Goal: Transaction & Acquisition: Purchase product/service

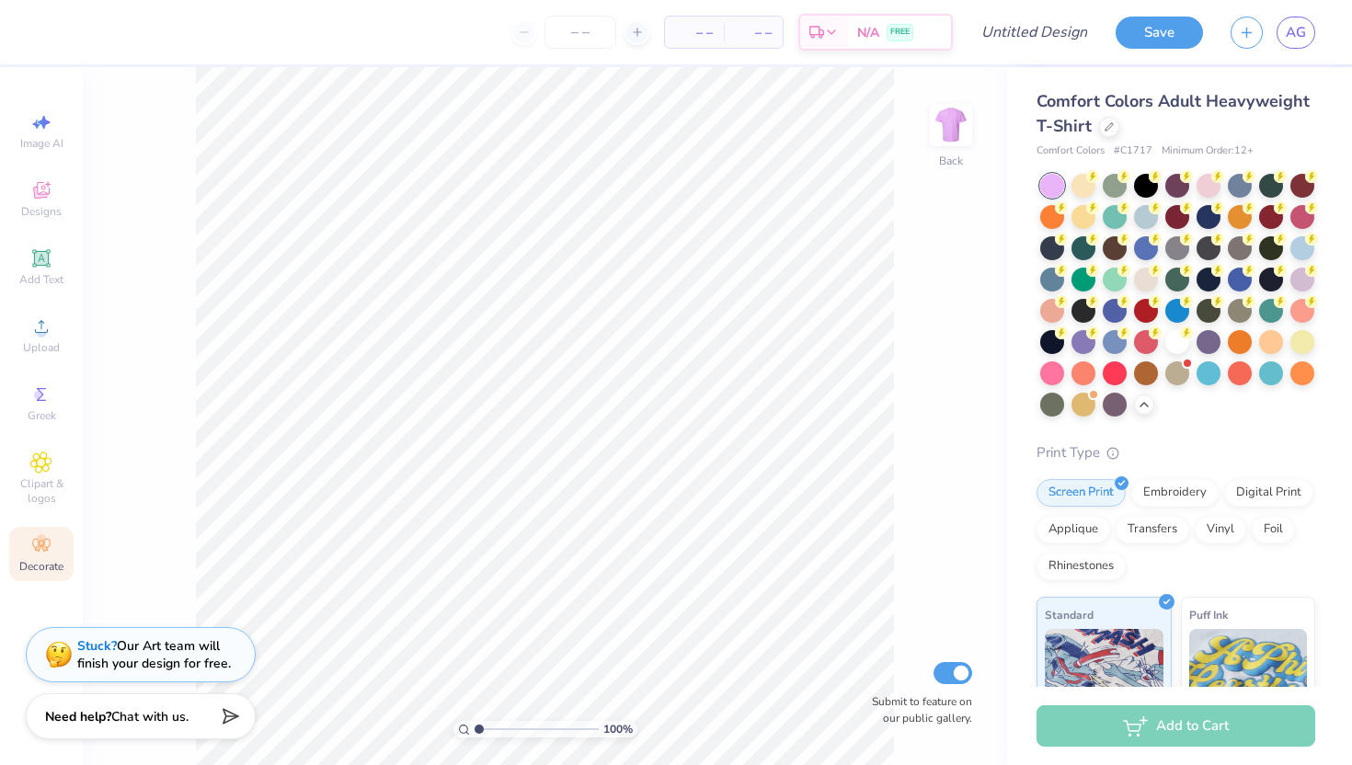
scroll to position [326, 0]
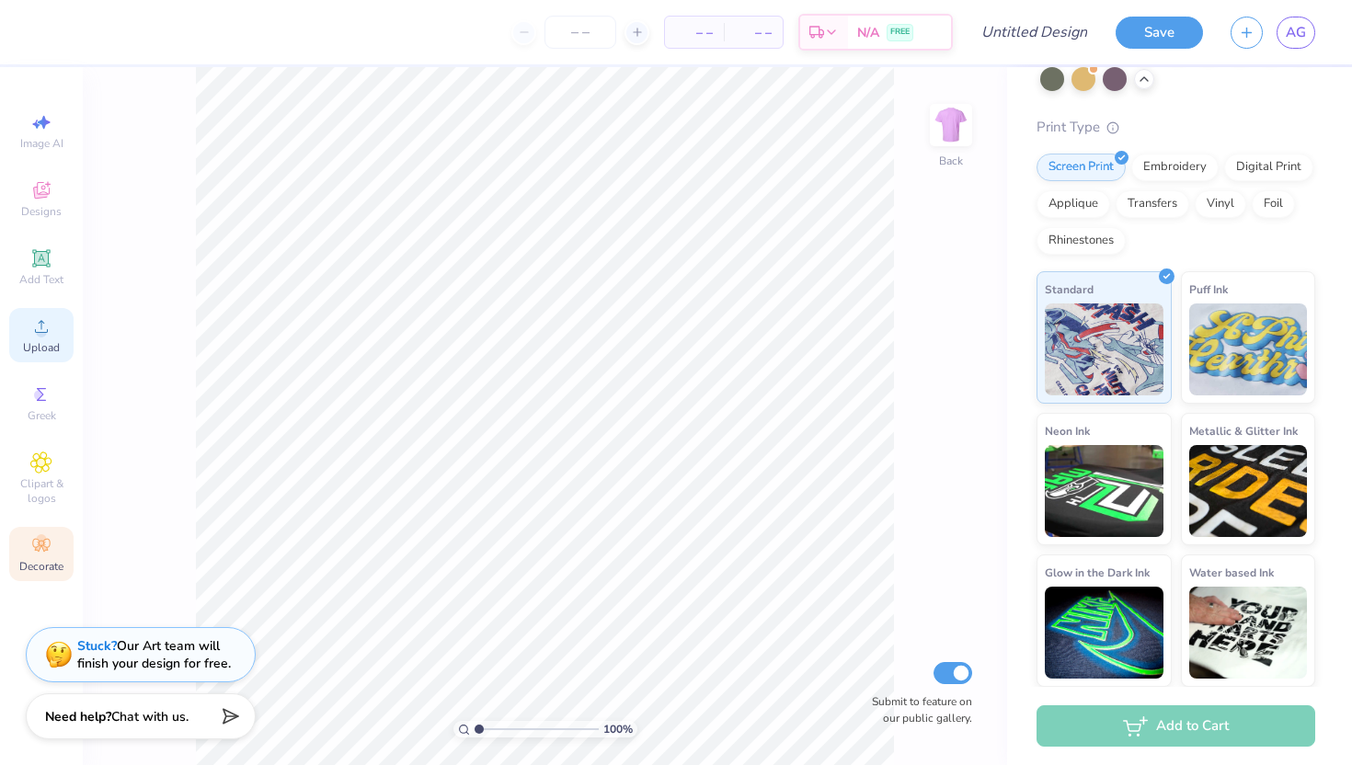
click at [56, 347] on span "Upload" at bounding box center [41, 347] width 37 height 15
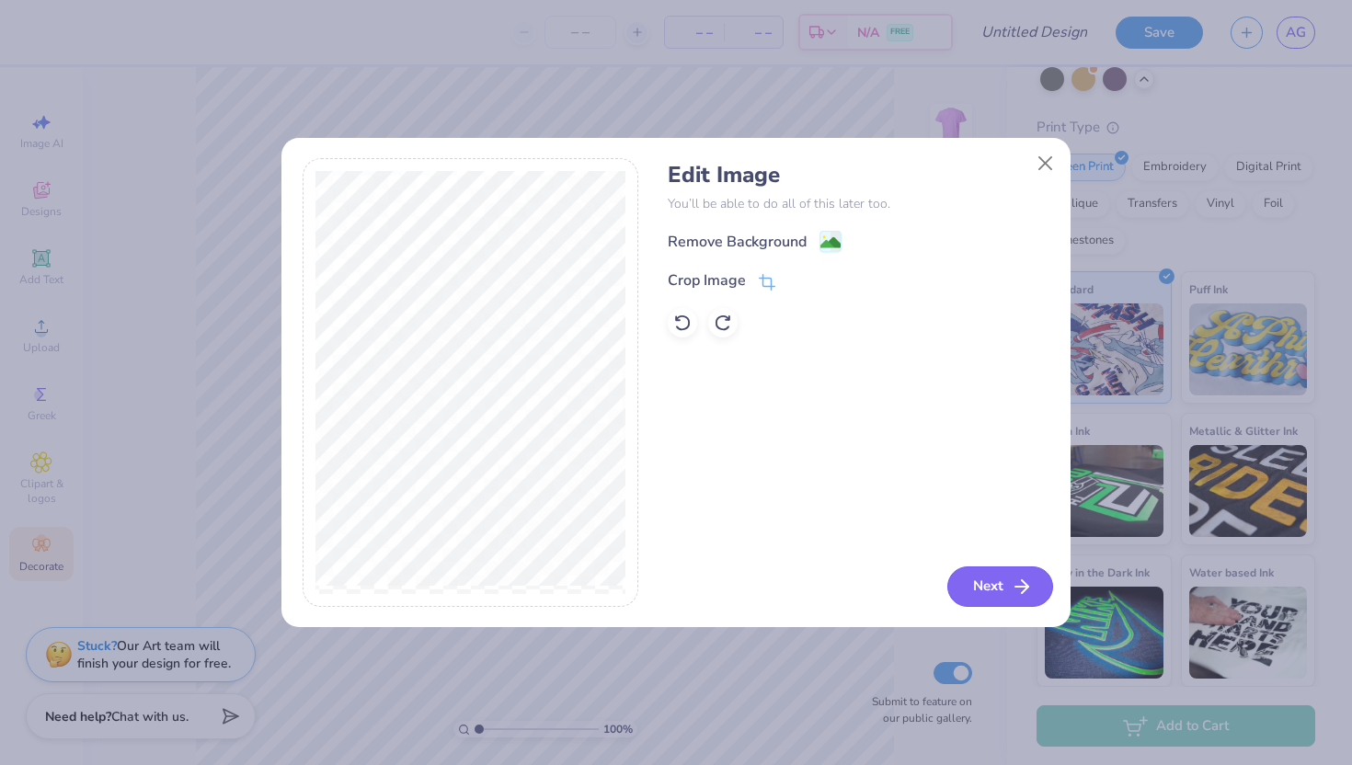
click at [1011, 597] on icon "button" at bounding box center [1022, 587] width 22 height 22
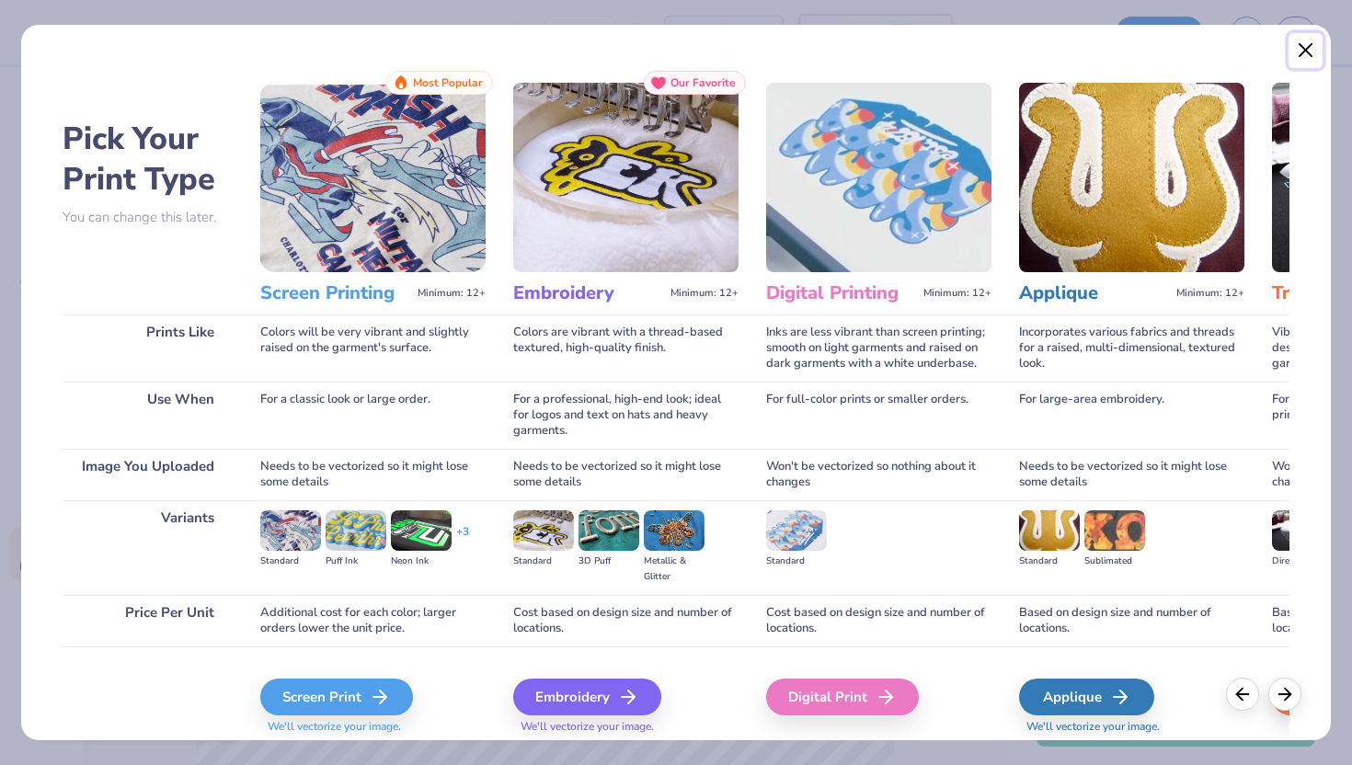
click at [1320, 54] on button "Close" at bounding box center [1306, 50] width 35 height 35
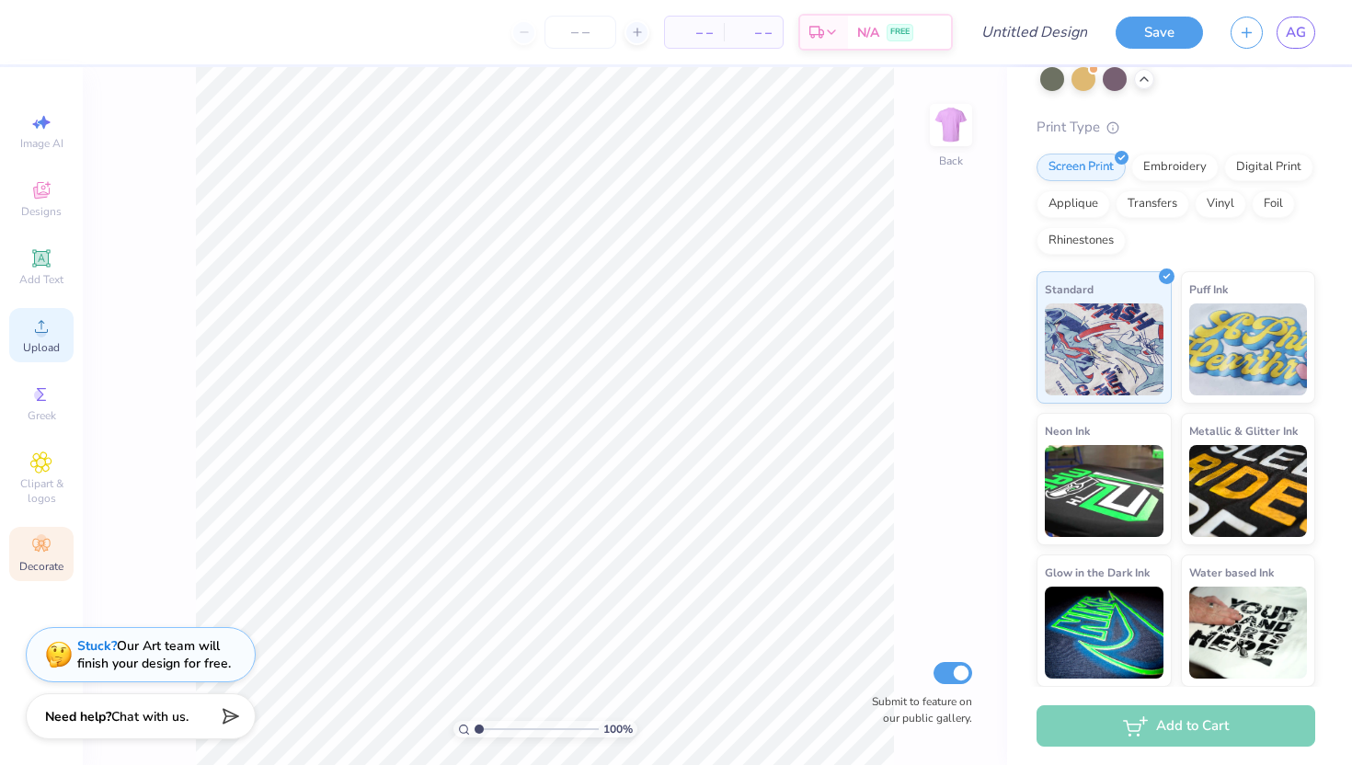
click at [36, 340] on span "Upload" at bounding box center [41, 347] width 37 height 15
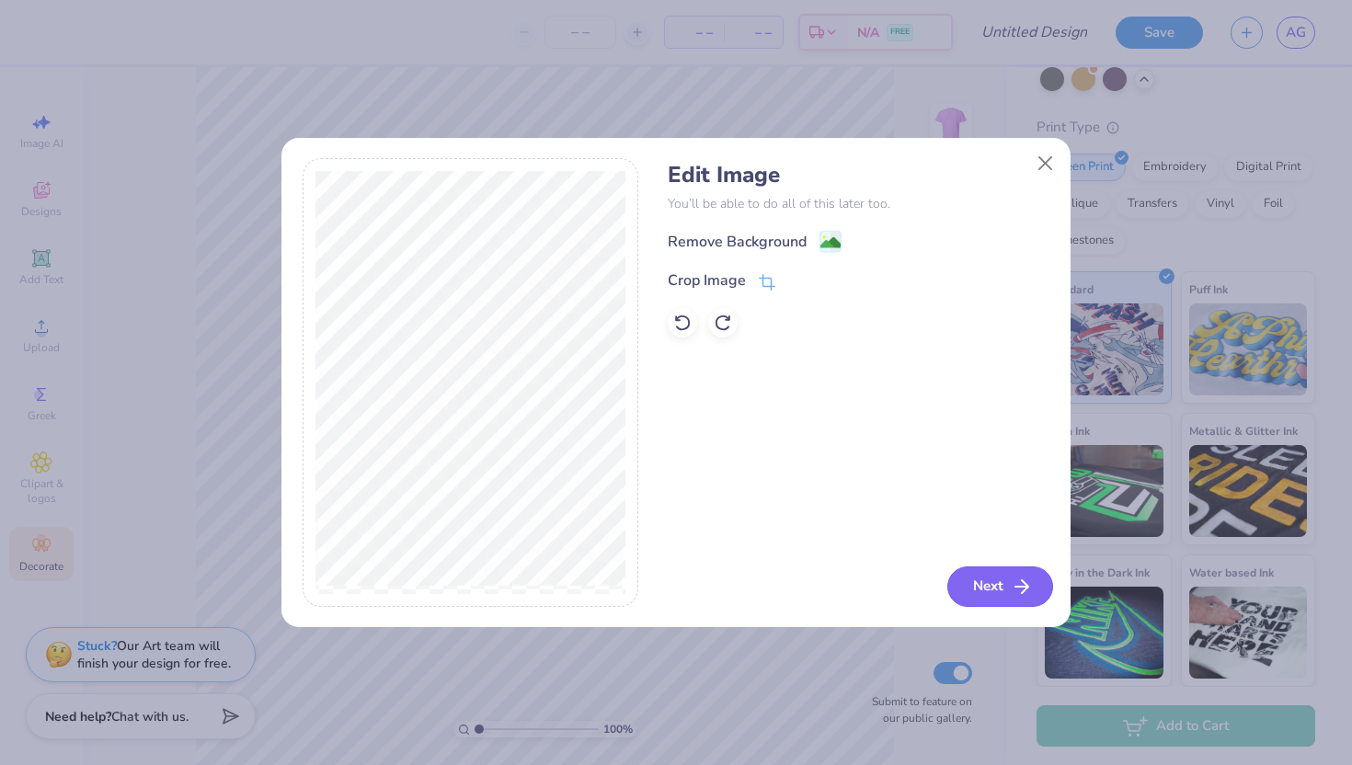
click at [1022, 580] on icon "button" at bounding box center [1022, 587] width 22 height 22
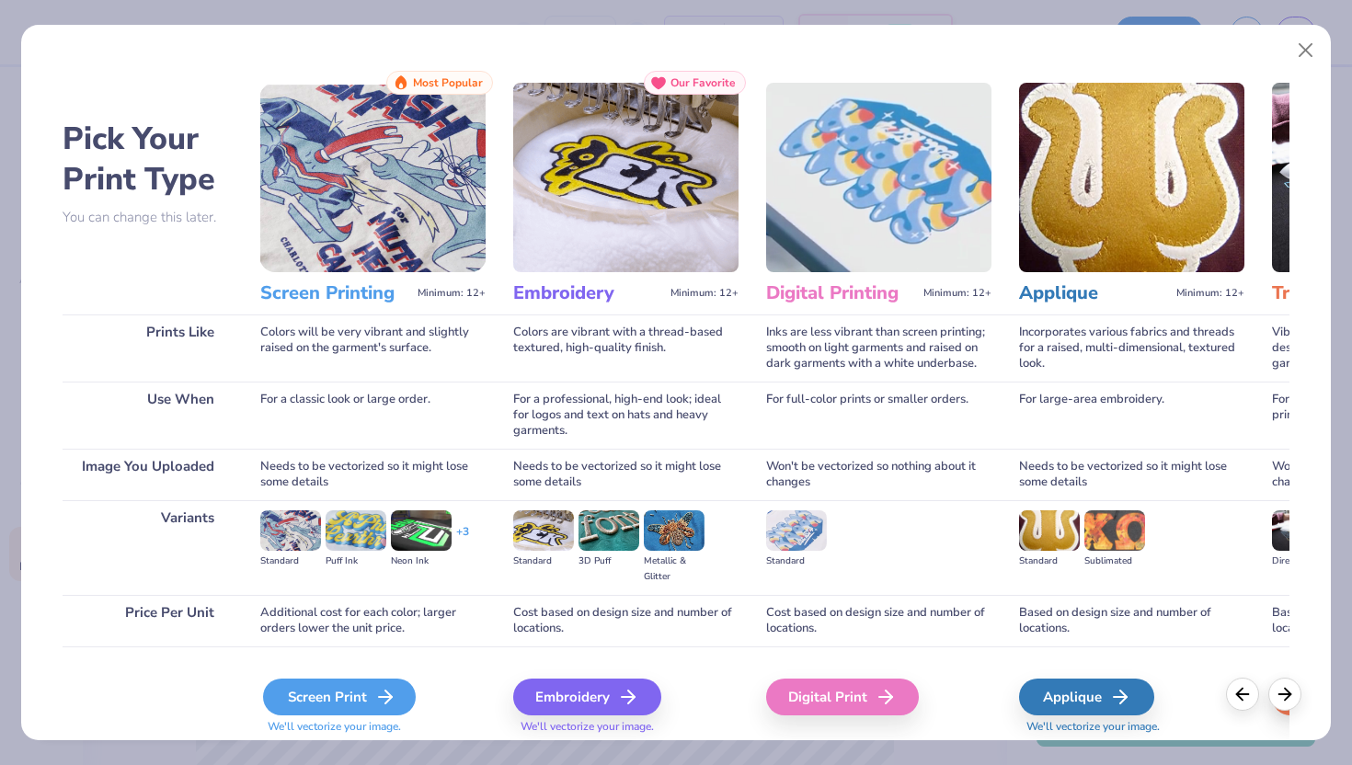
click at [286, 695] on div "Screen Print" at bounding box center [339, 697] width 153 height 37
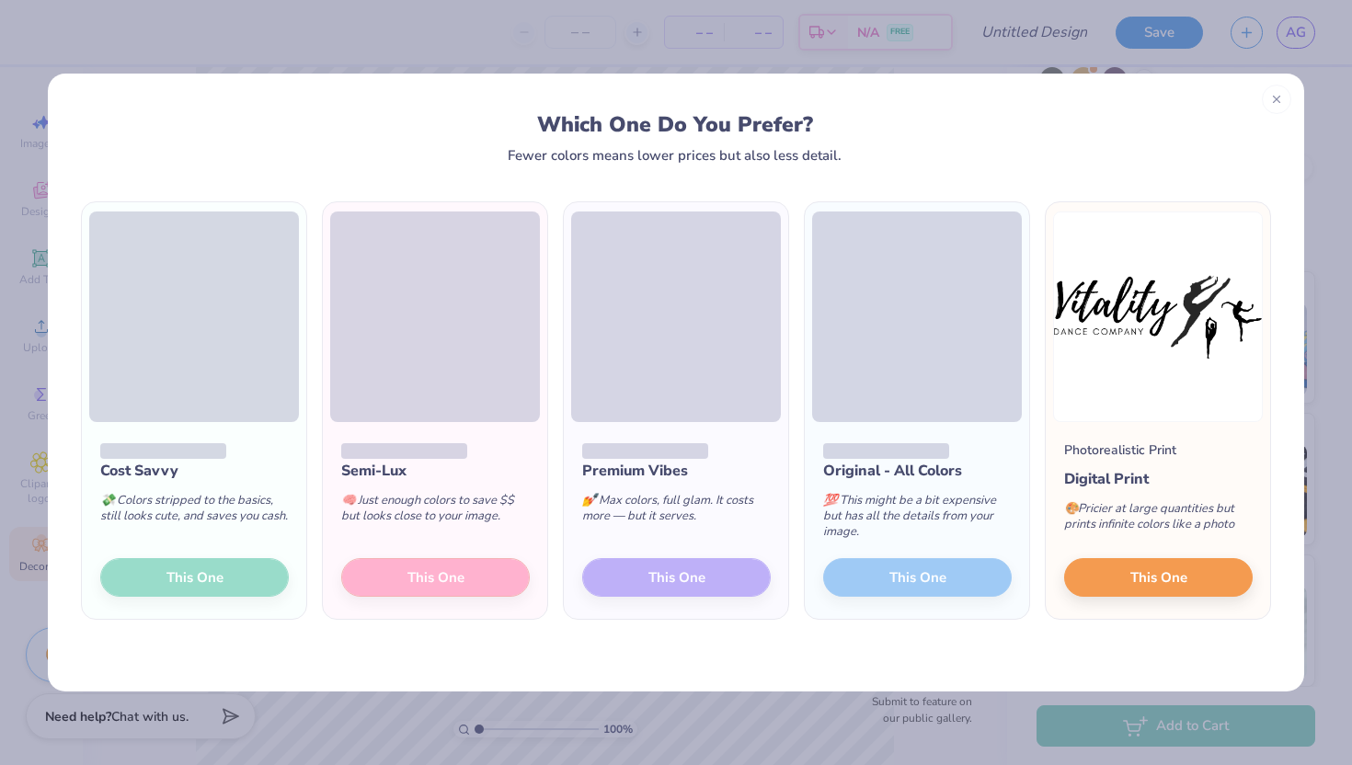
click at [187, 578] on div "Cost Savvy 💸 Colors stripped to the basics, still looks cute, and saves you cas…" at bounding box center [194, 520] width 224 height 197
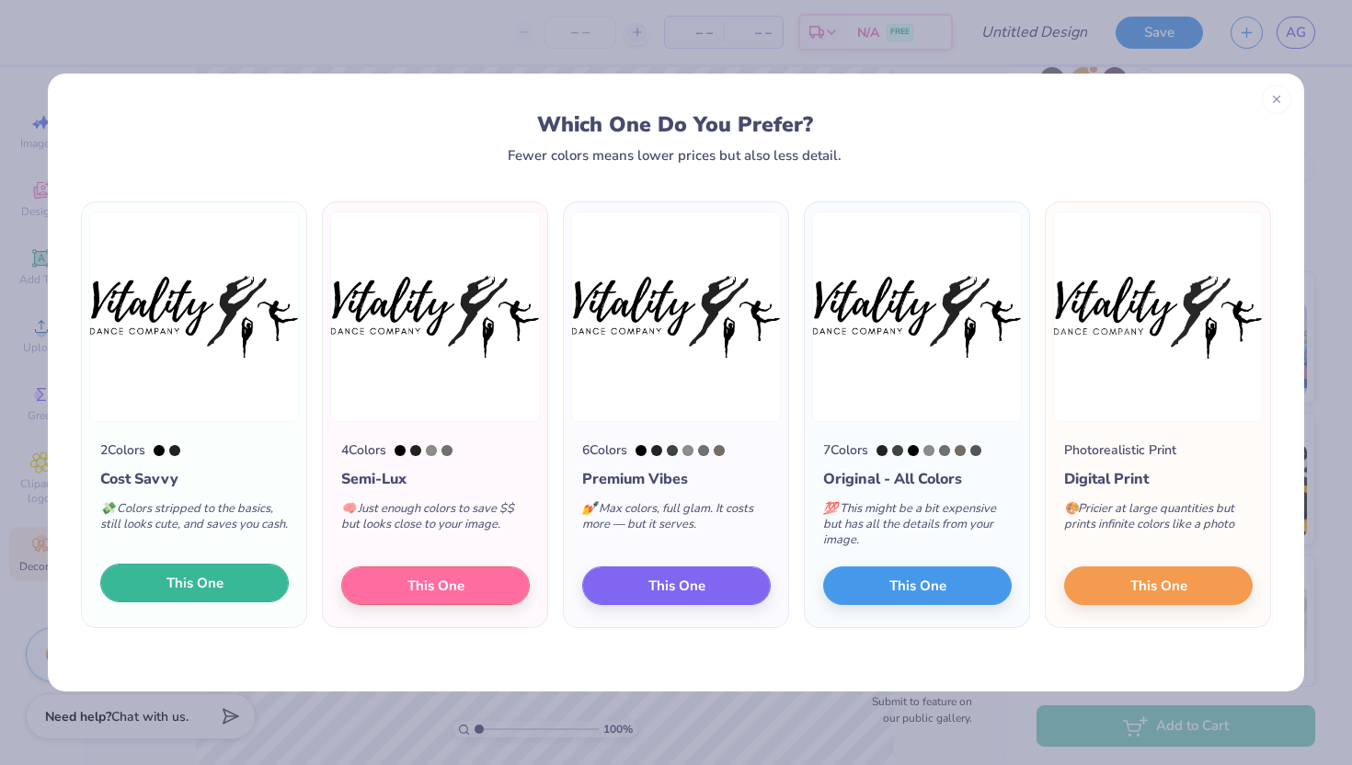
click at [203, 579] on span "This One" at bounding box center [195, 583] width 57 height 21
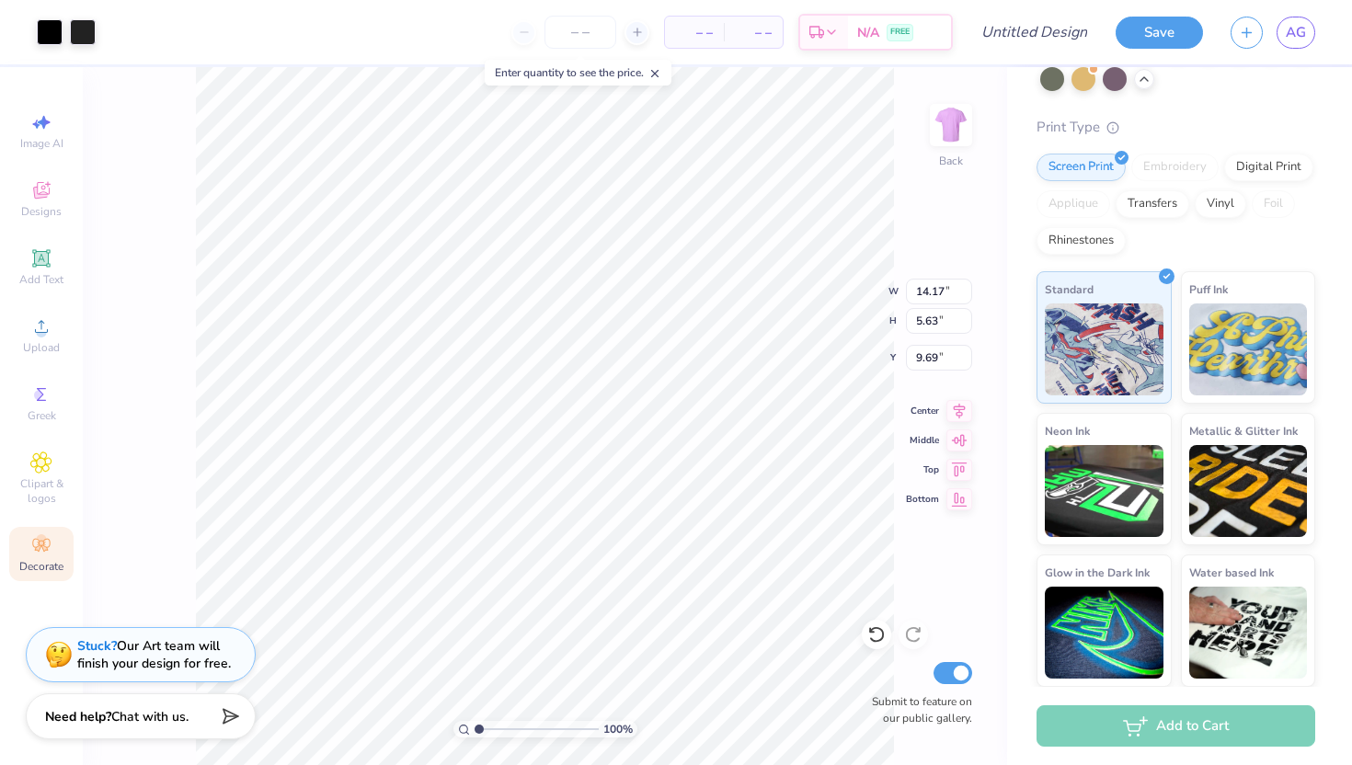
type input "12.18"
type input "4.84"
type input "6.22"
type input "4.22"
type input "4.71"
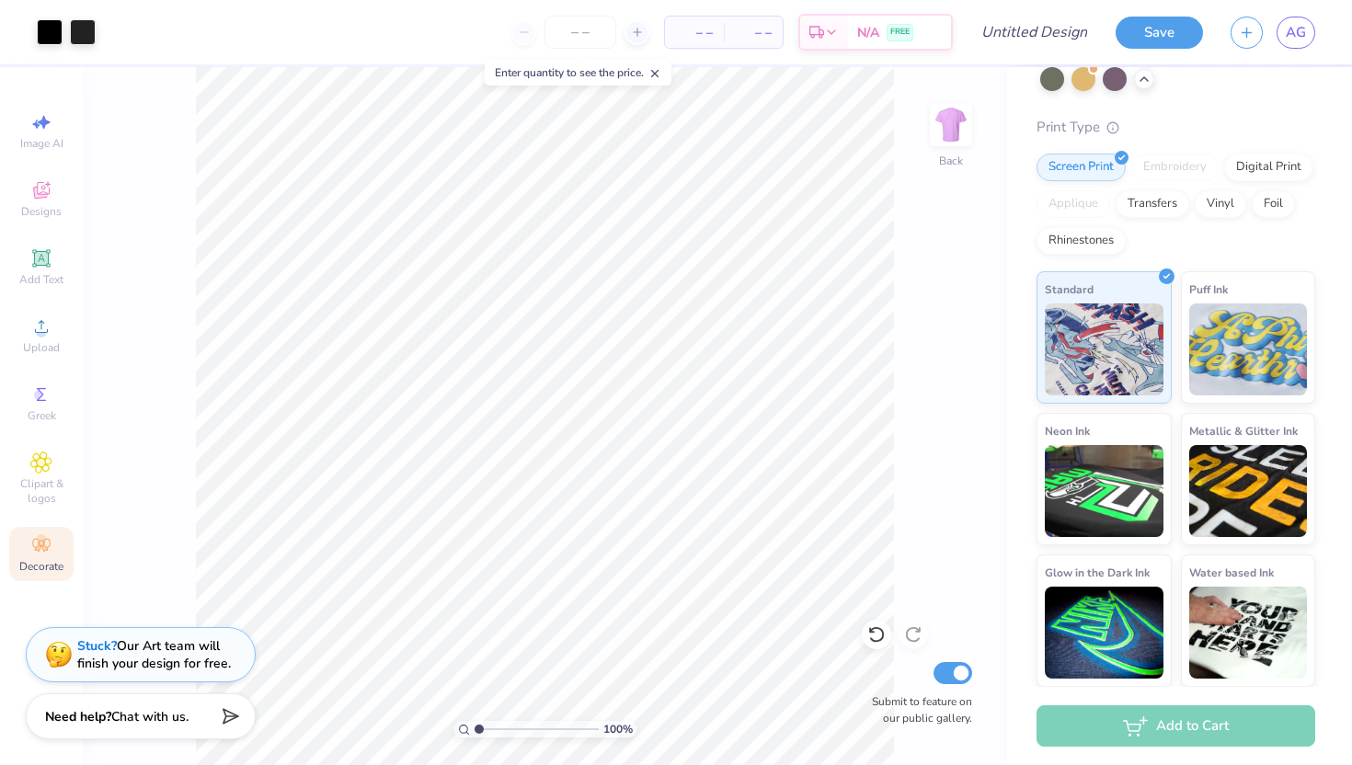
click at [895, 475] on div "100 % Back Submit to feature on our public gallery." at bounding box center [545, 416] width 925 height 698
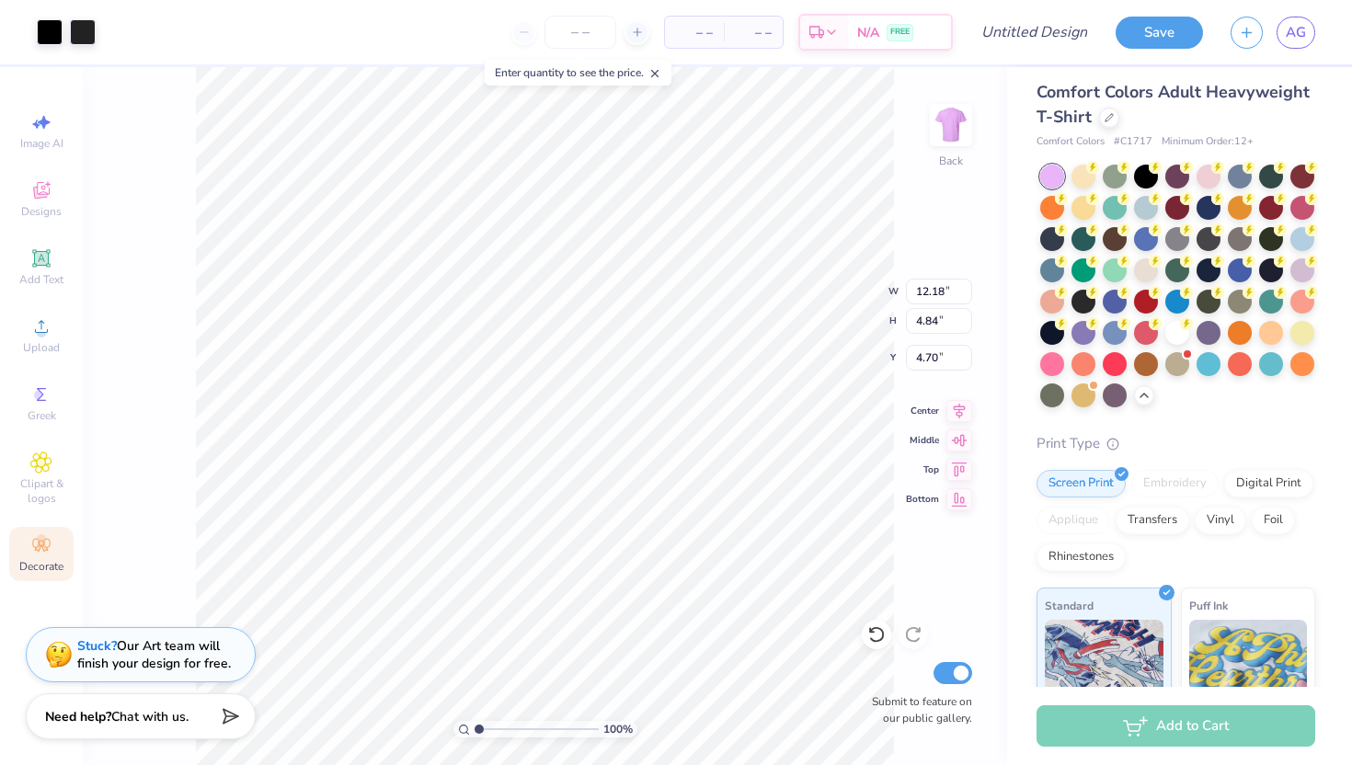
scroll to position [8, 0]
click at [1080, 332] on div at bounding box center [1084, 332] width 24 height 24
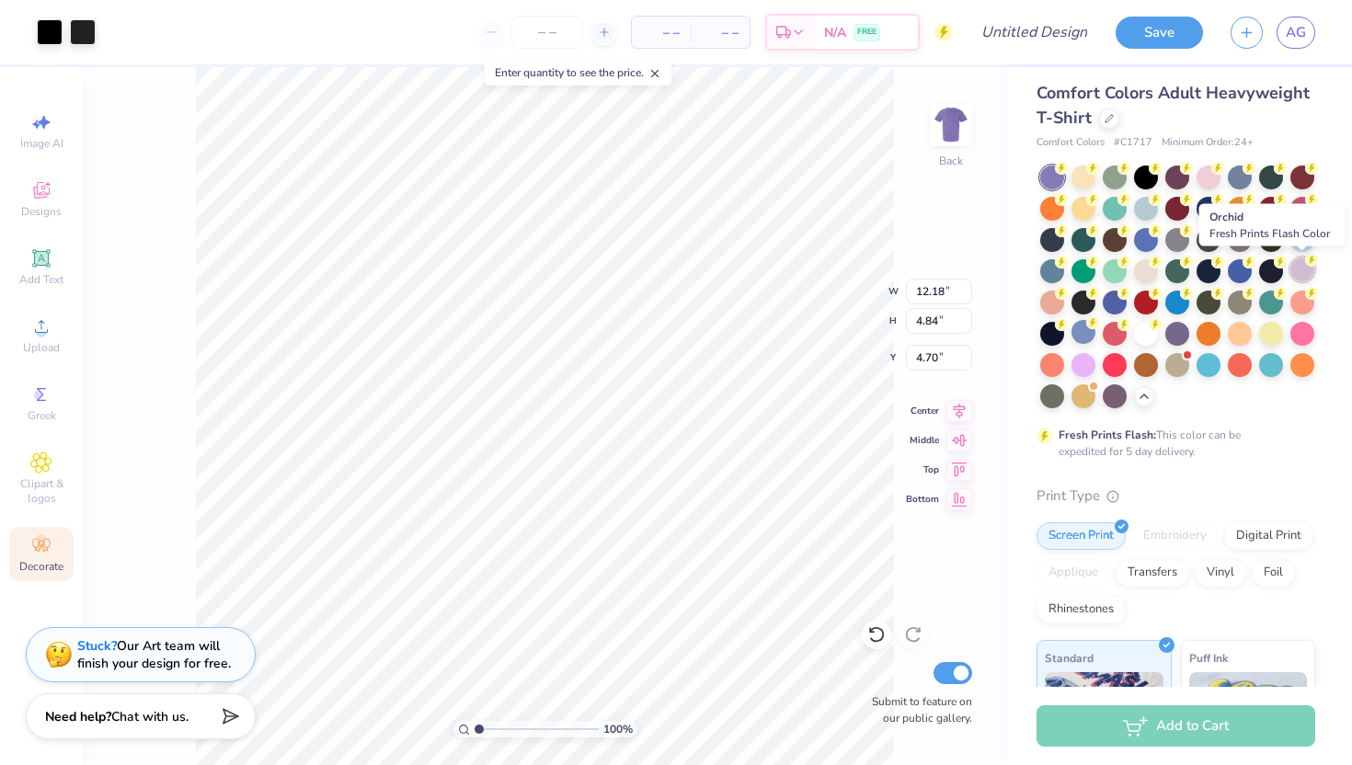
click at [1291, 266] on div at bounding box center [1303, 270] width 24 height 24
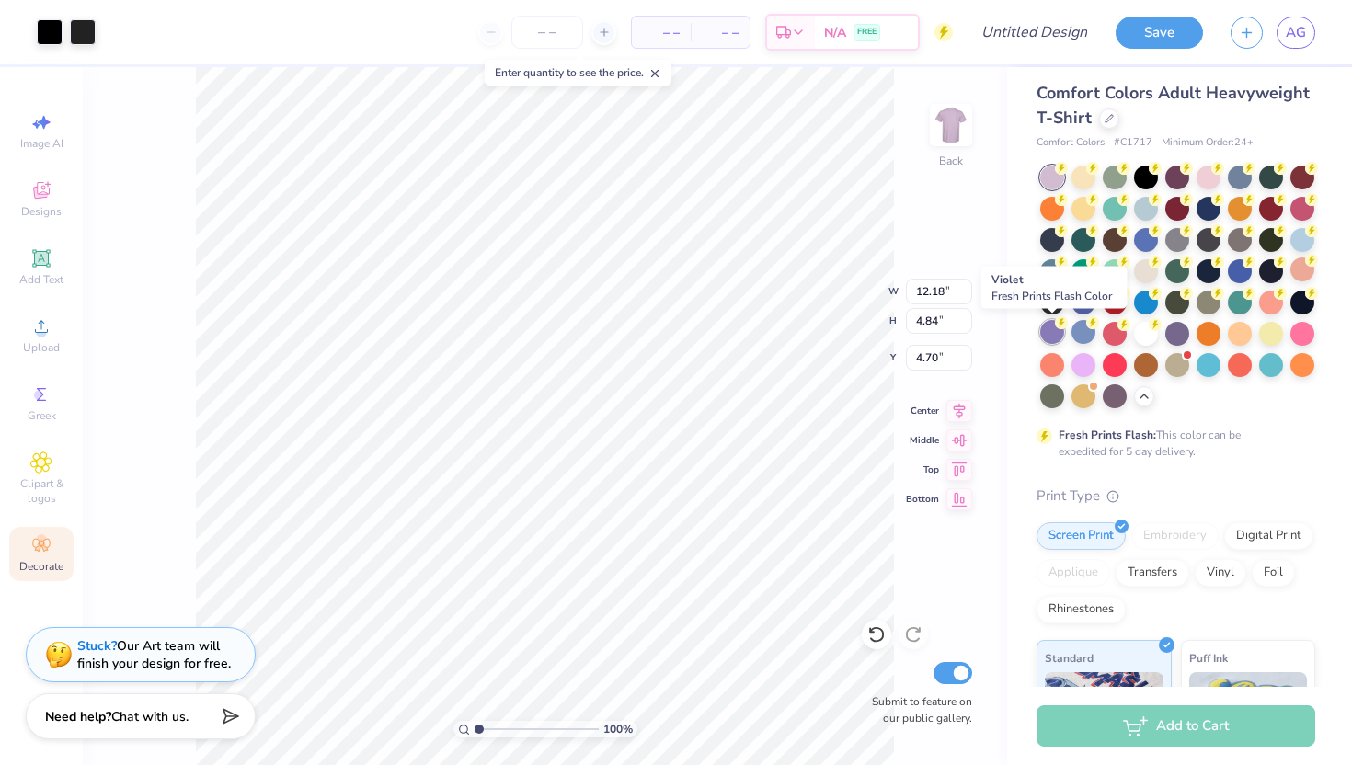
click at [1052, 335] on div at bounding box center [1052, 332] width 24 height 24
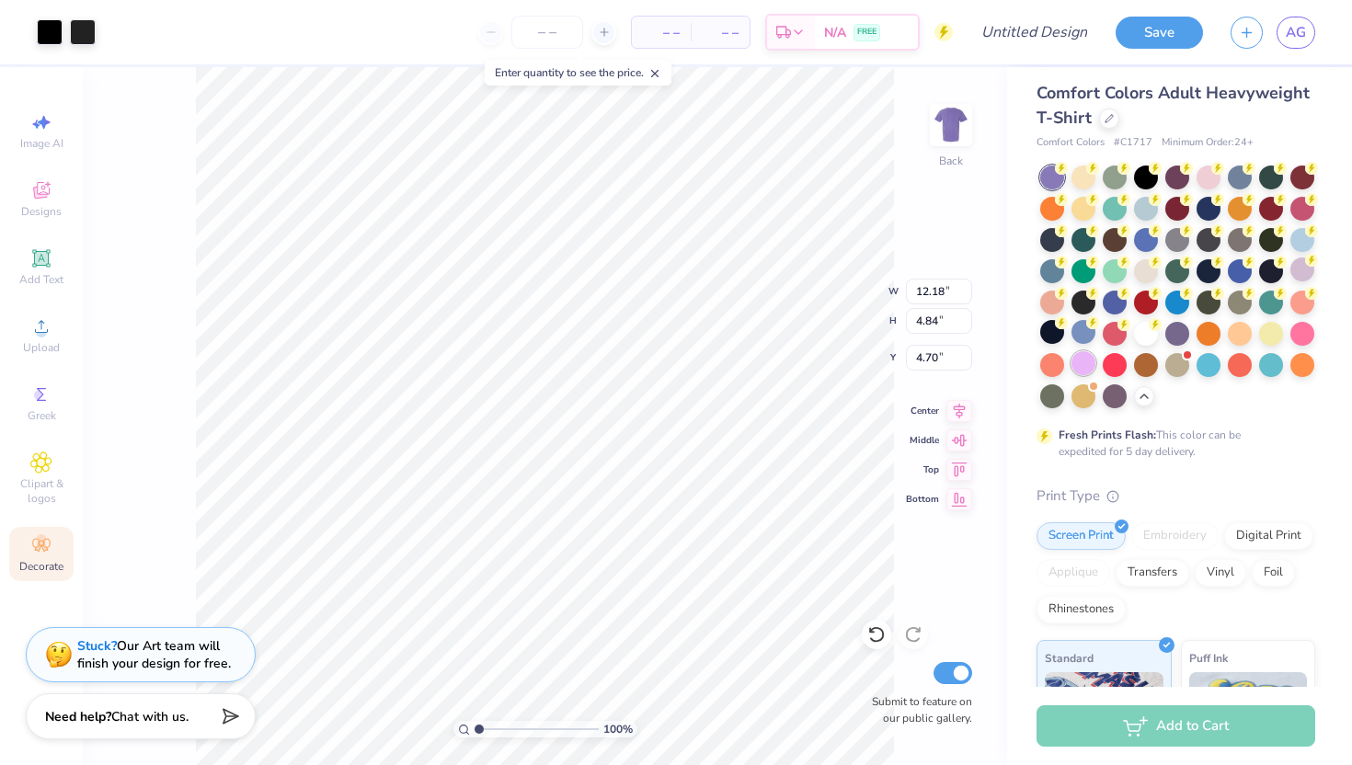
click at [1075, 364] on div at bounding box center [1084, 363] width 24 height 24
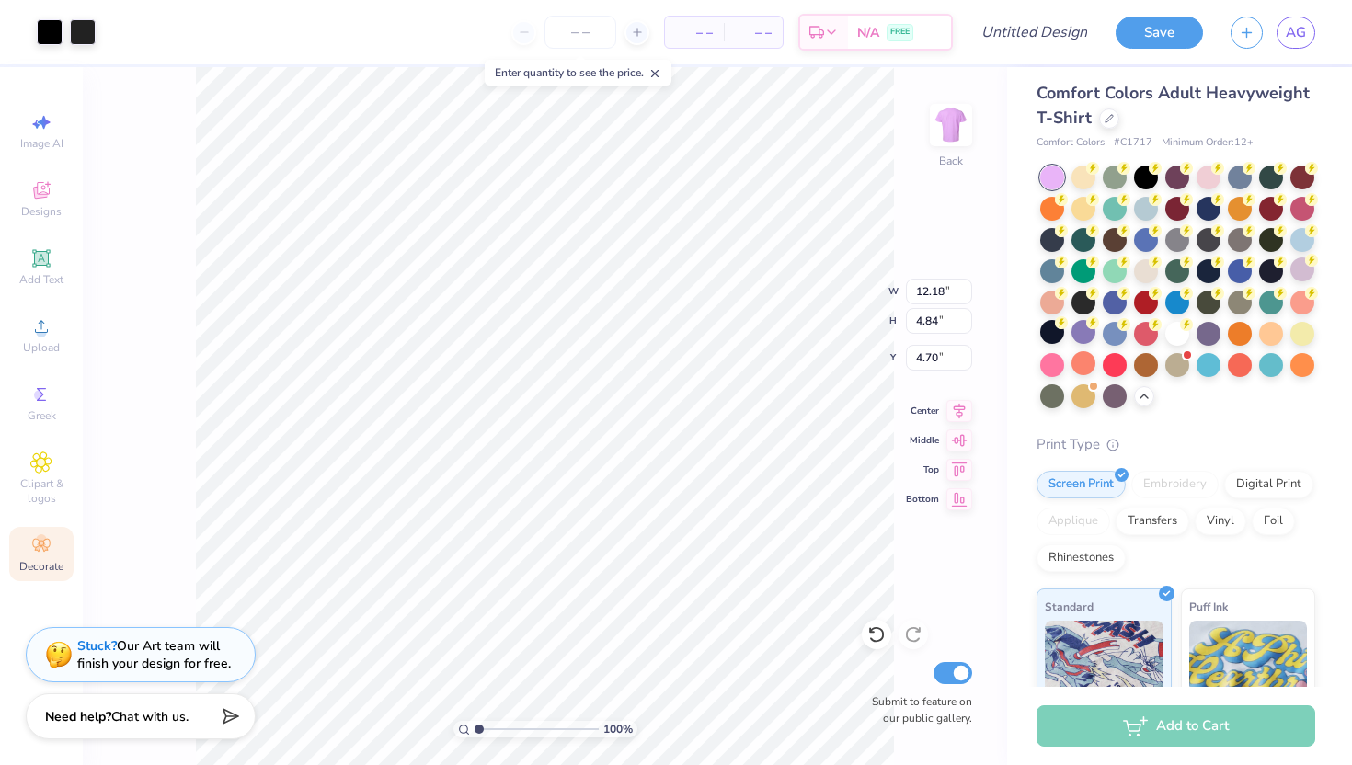
type input "3.00"
click at [918, 368] on div "100 % Back Submit to feature on our public gallery." at bounding box center [545, 416] width 925 height 698
